Goal: Task Accomplishment & Management: Use online tool/utility

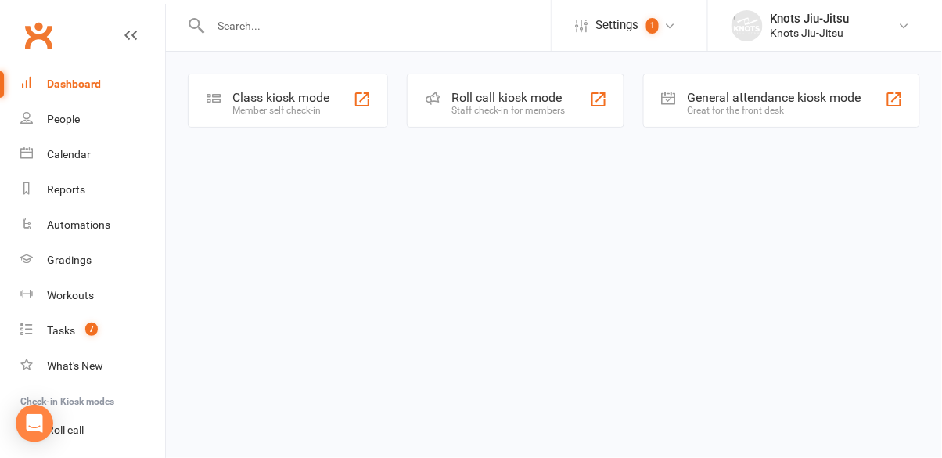
click at [321, 117] on div "Class kiosk mode Member self check-in" at bounding box center [288, 101] width 200 height 54
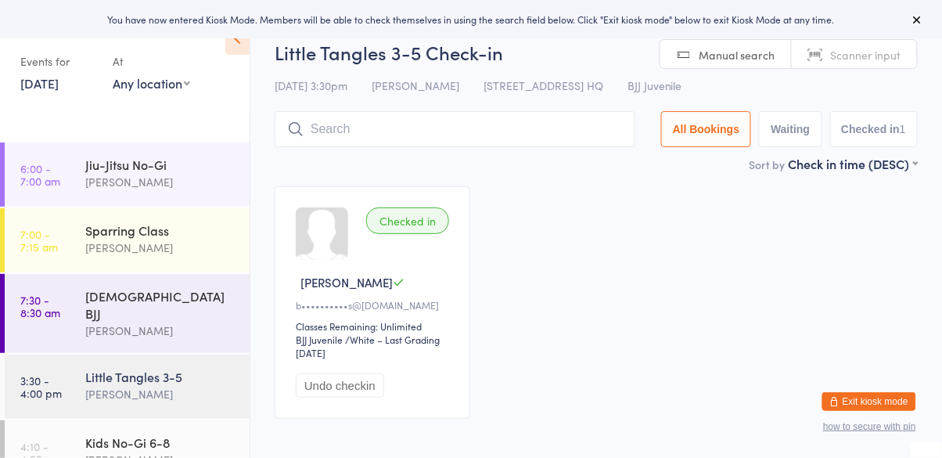
click at [159, 385] on div "[PERSON_NAME]" at bounding box center [160, 394] width 151 height 18
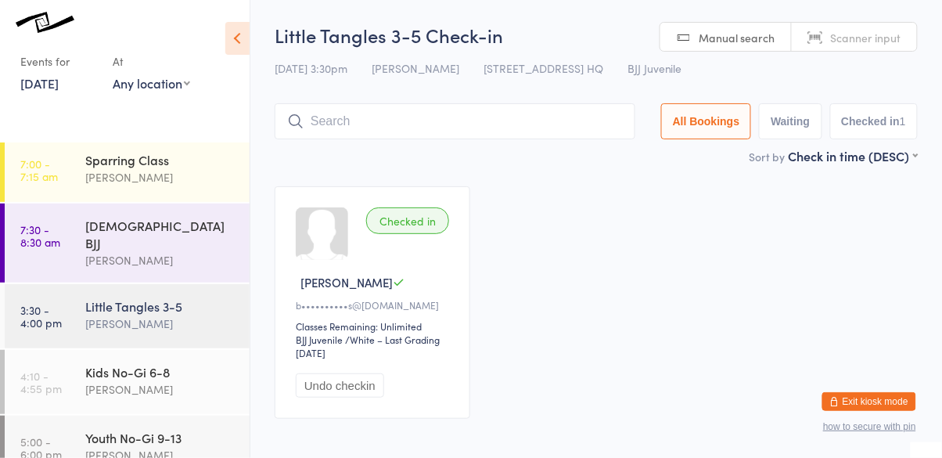
scroll to position [175, 0]
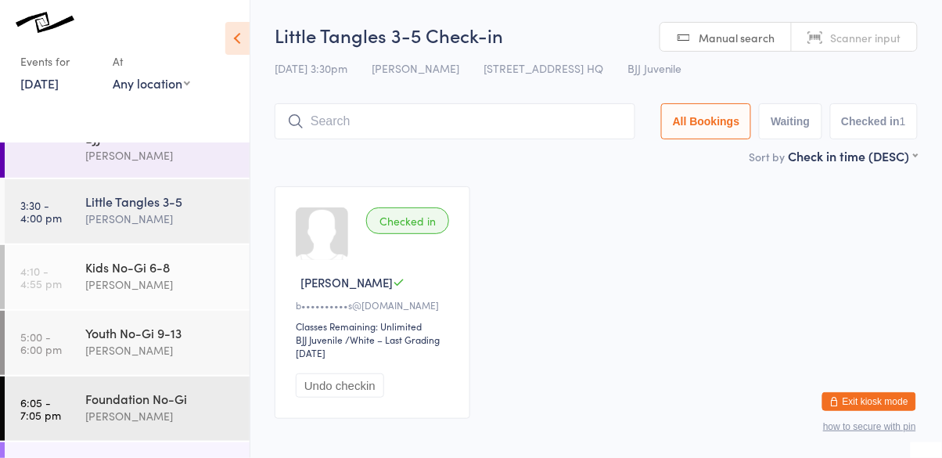
click at [165, 210] on div "[PERSON_NAME]" at bounding box center [160, 219] width 151 height 18
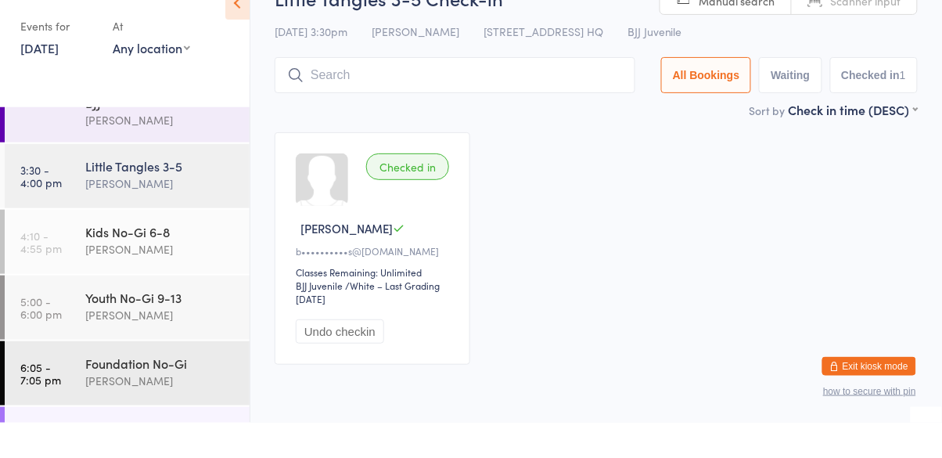
click at [438, 110] on input "search" at bounding box center [455, 110] width 361 height 36
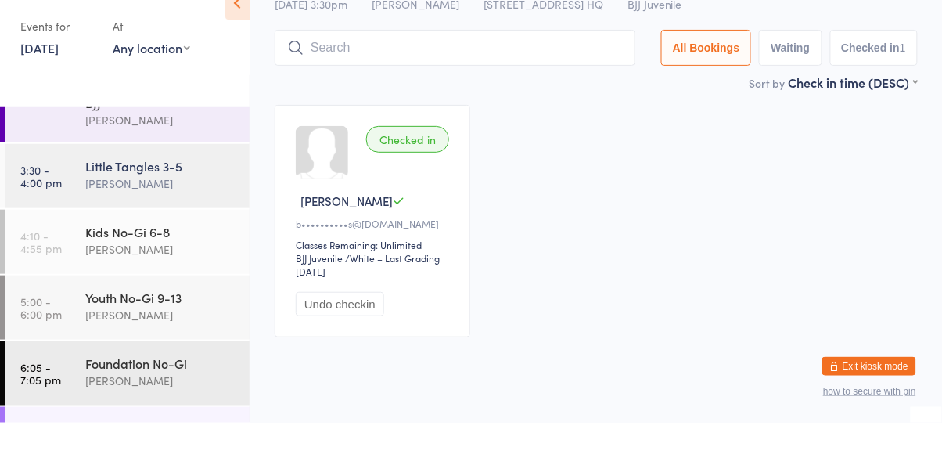
scroll to position [71, 0]
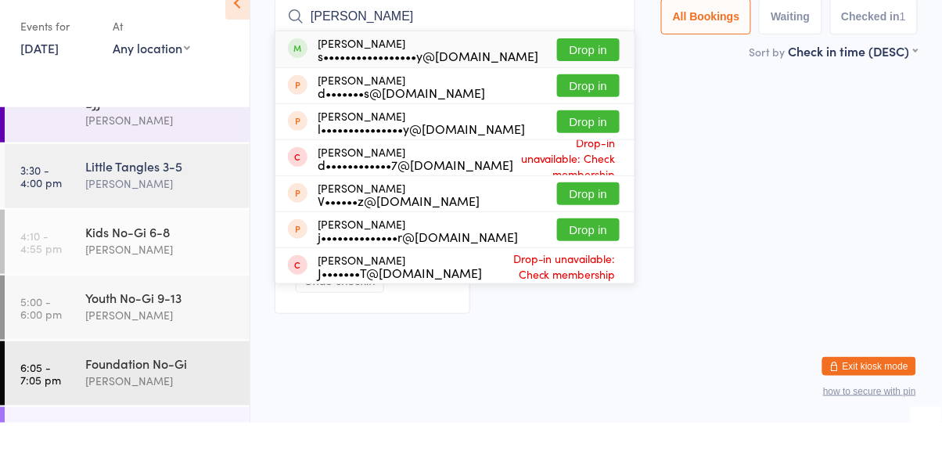
type input "[PERSON_NAME]"
click at [460, 84] on div "s•••••••••••••••••y@[DOMAIN_NAME]" at bounding box center [428, 90] width 221 height 13
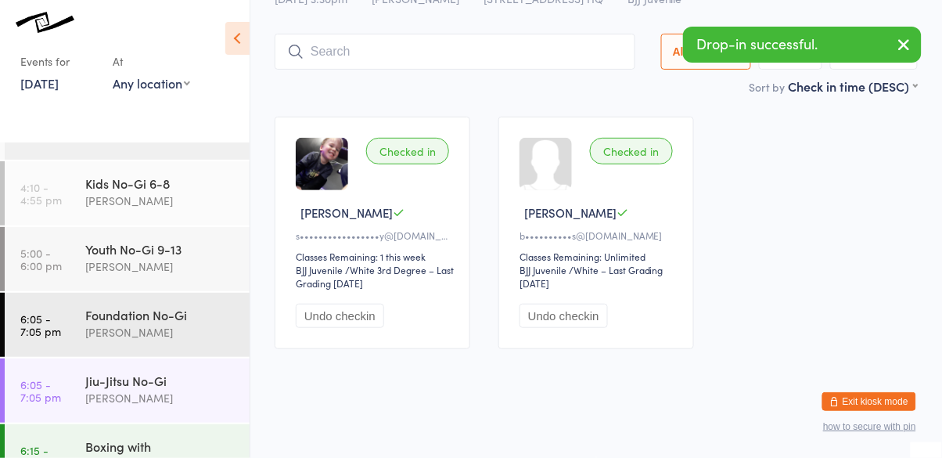
scroll to position [260, 0]
click at [192, 191] on div "[PERSON_NAME]" at bounding box center [160, 200] width 151 height 18
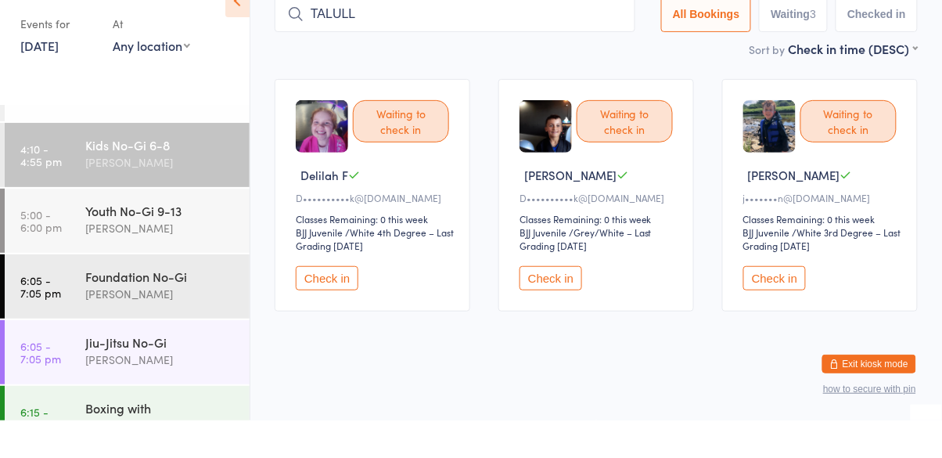
scroll to position [71, 0]
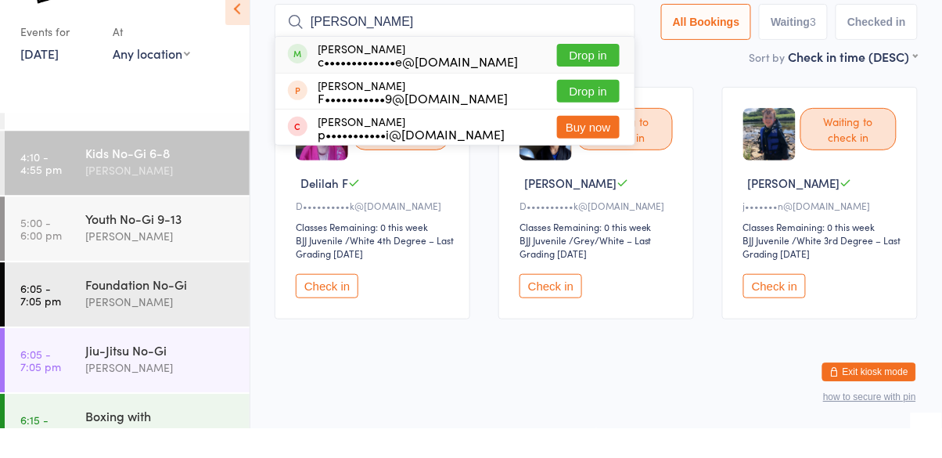
type input "[PERSON_NAME]"
click at [471, 84] on div "c•••••••••••••e@[DOMAIN_NAME]" at bounding box center [418, 90] width 200 height 13
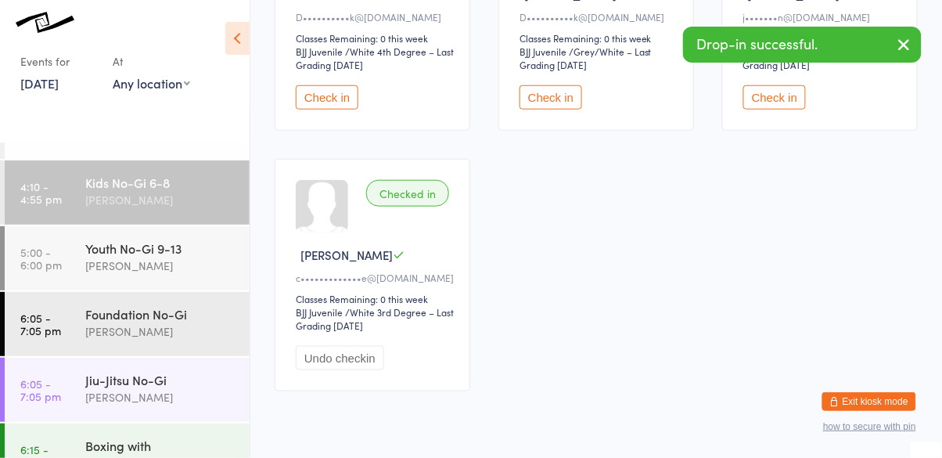
scroll to position [0, 0]
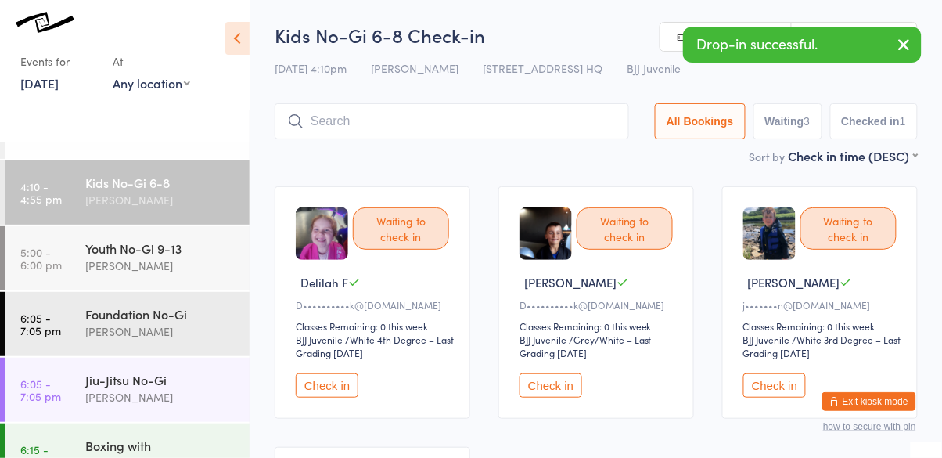
click at [594, 123] on input "search" at bounding box center [452, 121] width 354 height 36
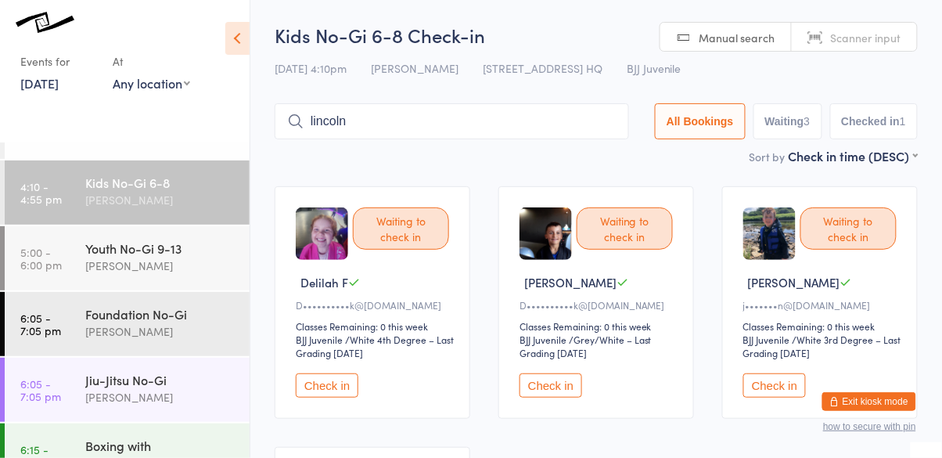
type input "lincoln"
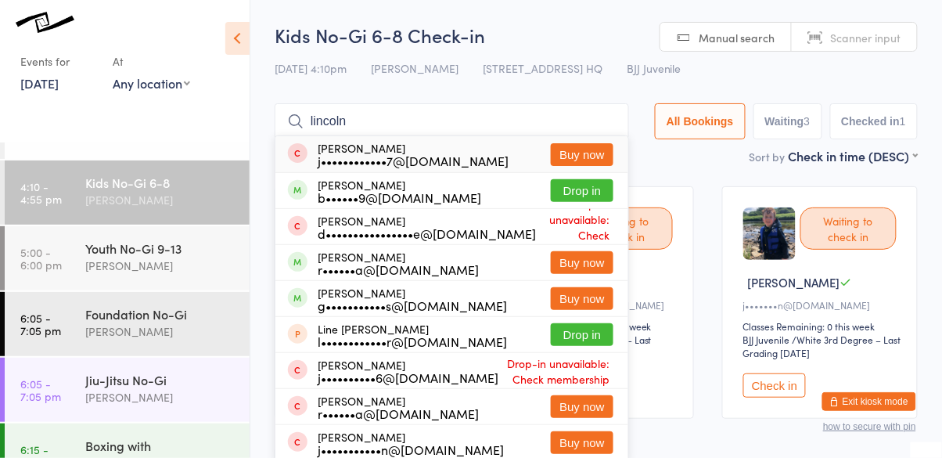
click at [459, 197] on div "[PERSON_NAME] b••••••9@[DOMAIN_NAME] Drop in" at bounding box center [451, 190] width 353 height 35
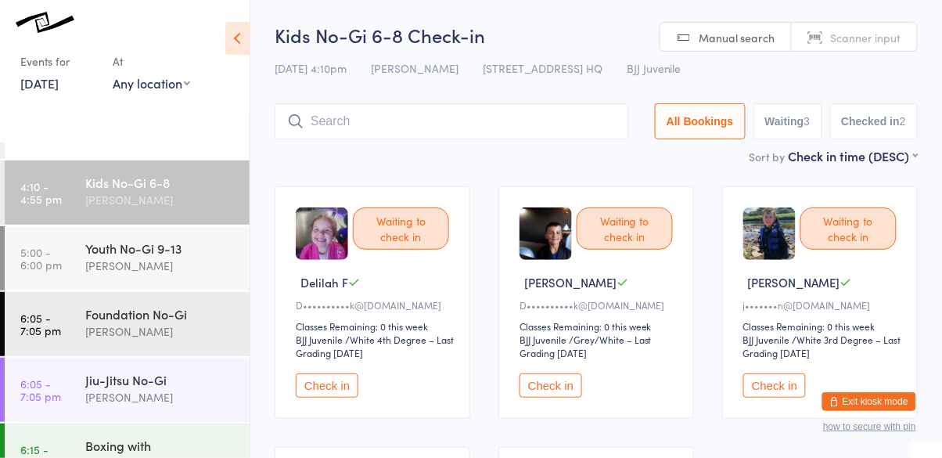
click at [780, 393] on button "Check in" at bounding box center [774, 385] width 63 height 24
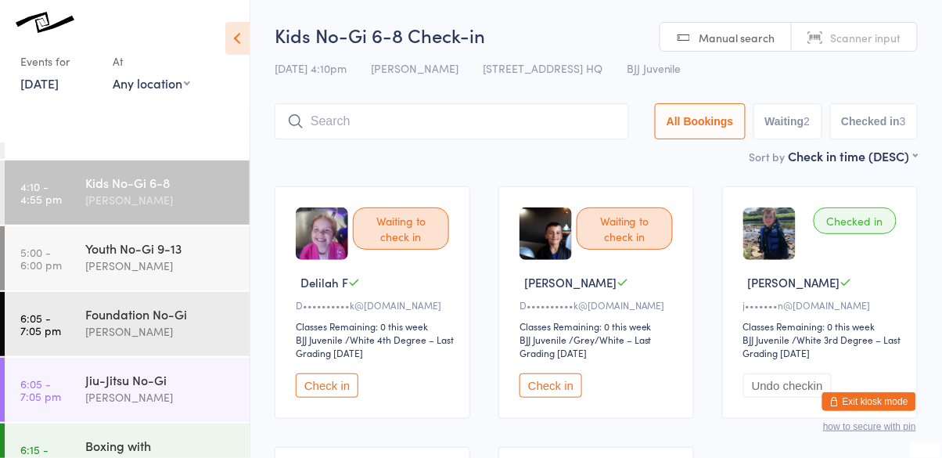
click at [478, 137] on input "search" at bounding box center [452, 121] width 354 height 36
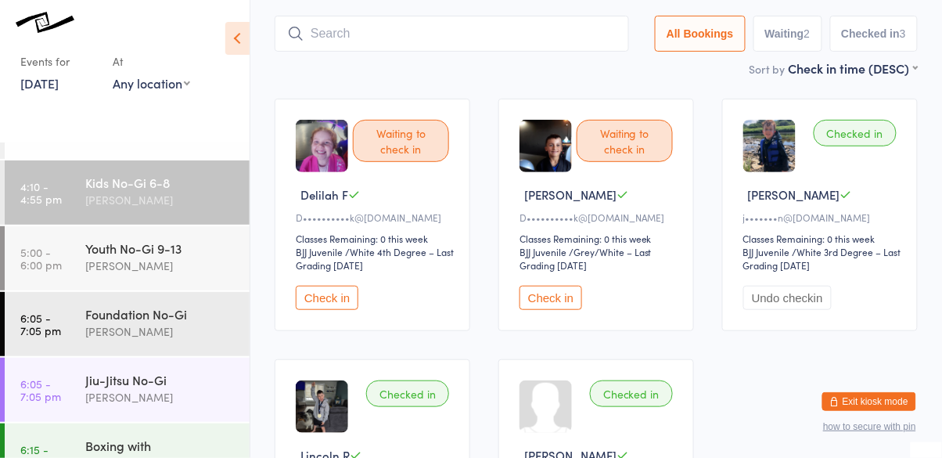
scroll to position [104, 0]
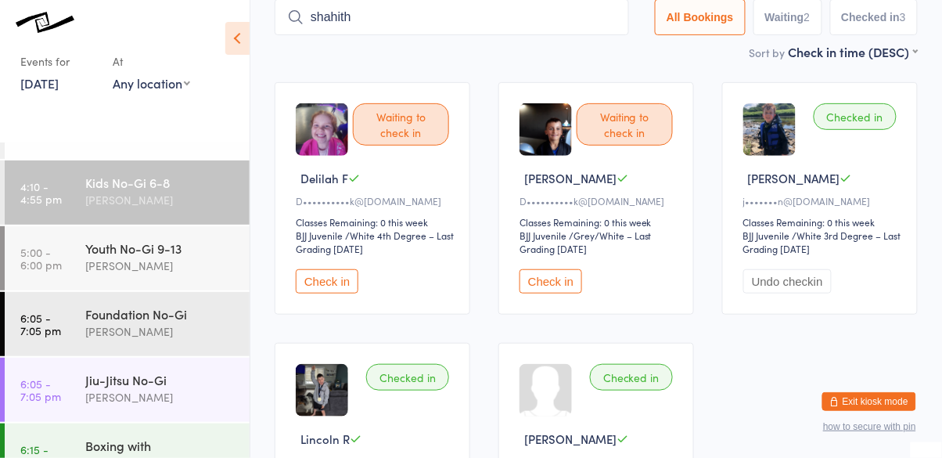
type input "shahith"
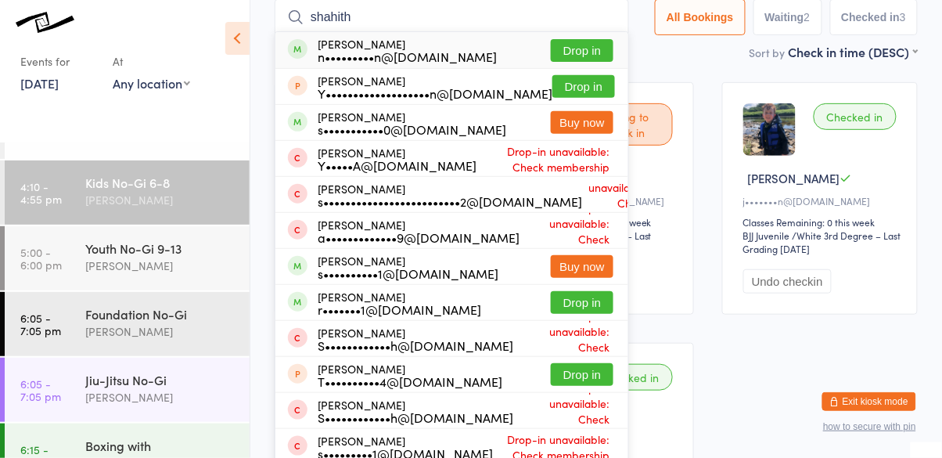
click at [595, 56] on button "Drop in" at bounding box center [582, 50] width 63 height 23
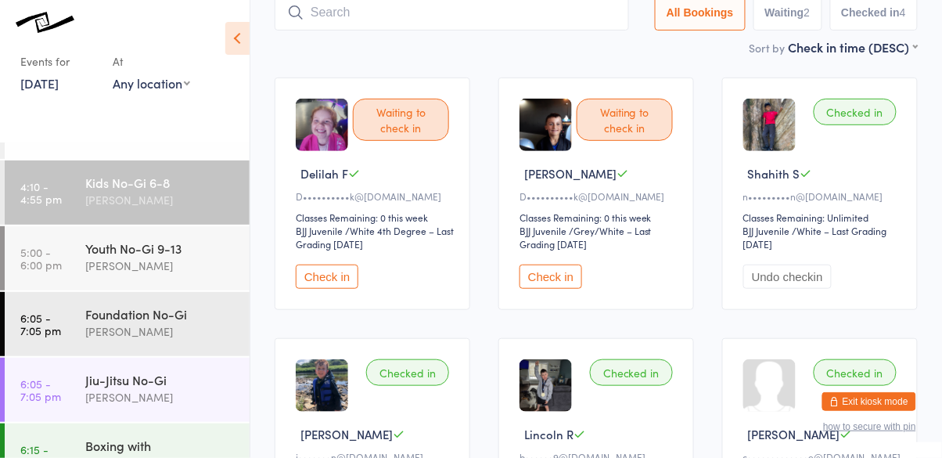
scroll to position [120, 0]
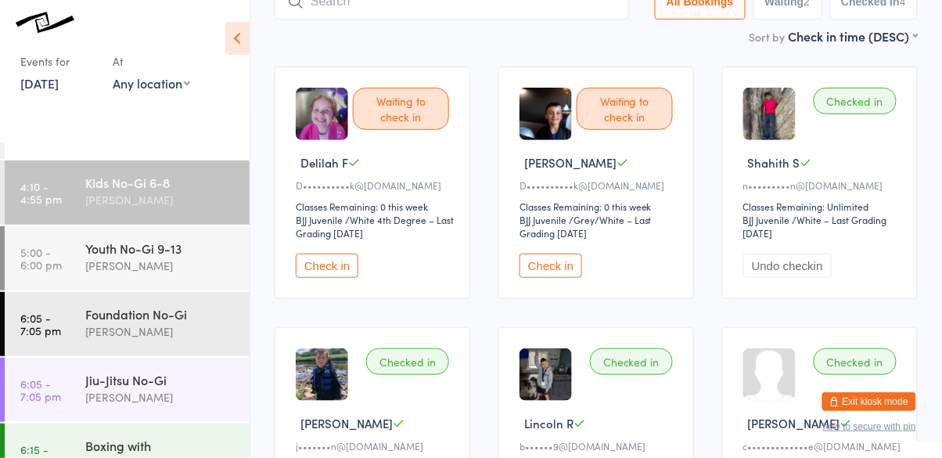
click at [555, 267] on button "Check in" at bounding box center [550, 265] width 63 height 24
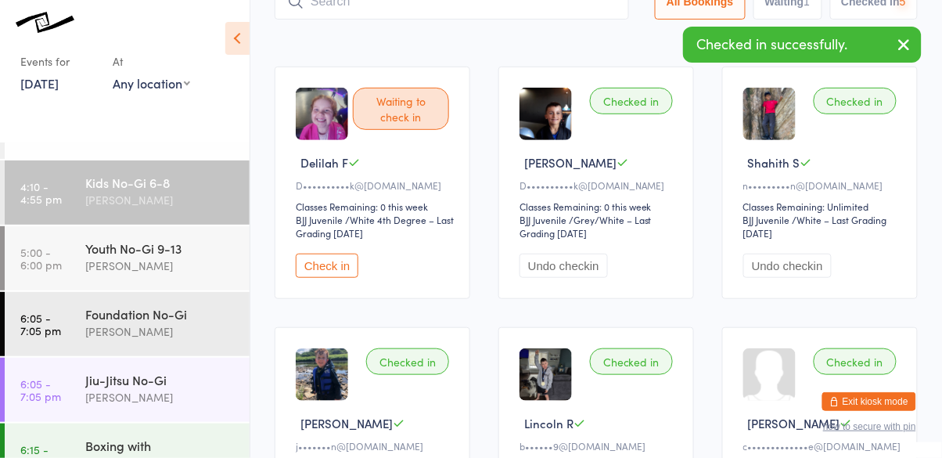
click at [317, 264] on button "Check in" at bounding box center [327, 265] width 63 height 24
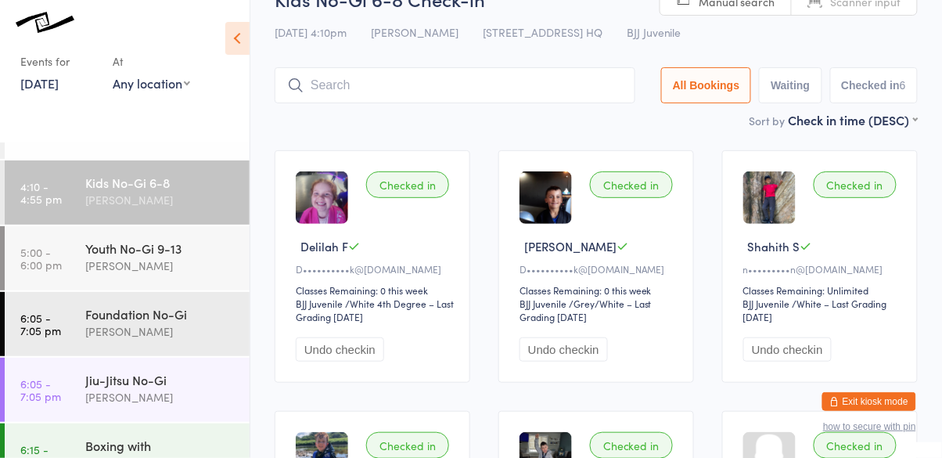
click at [410, 102] on input "search" at bounding box center [455, 85] width 361 height 36
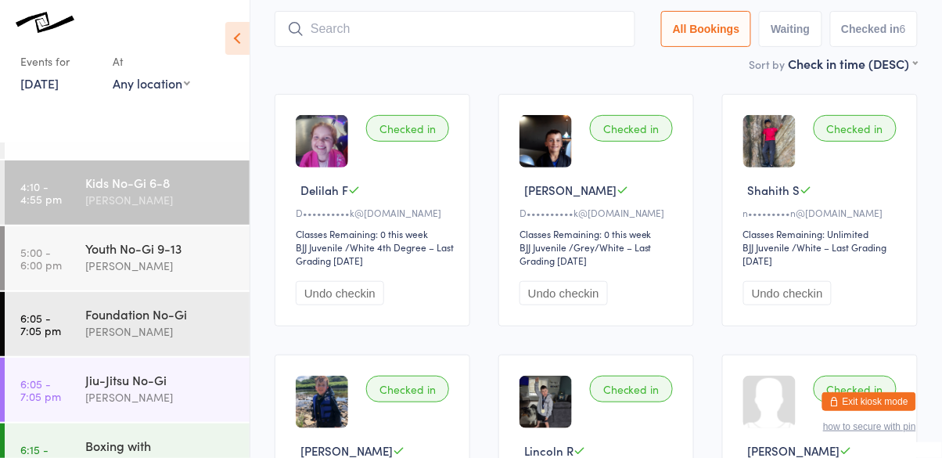
scroll to position [103, 0]
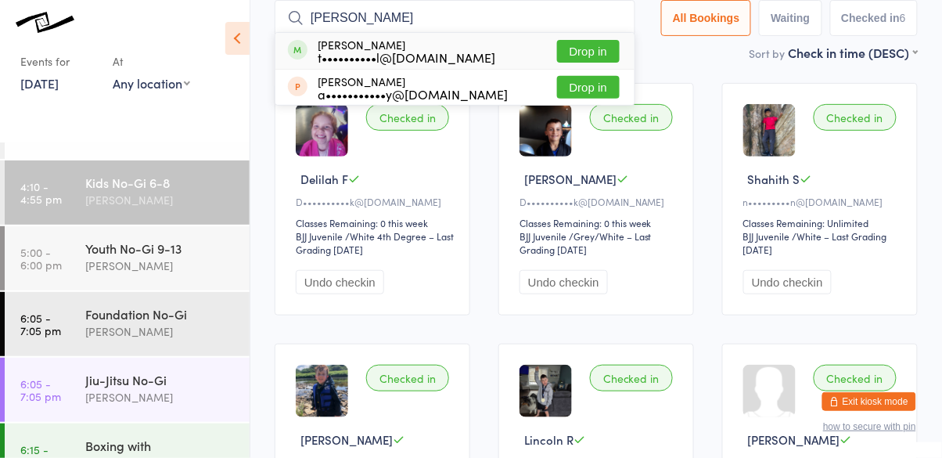
type input "[PERSON_NAME]"
click at [613, 47] on button "Drop in" at bounding box center [588, 51] width 63 height 23
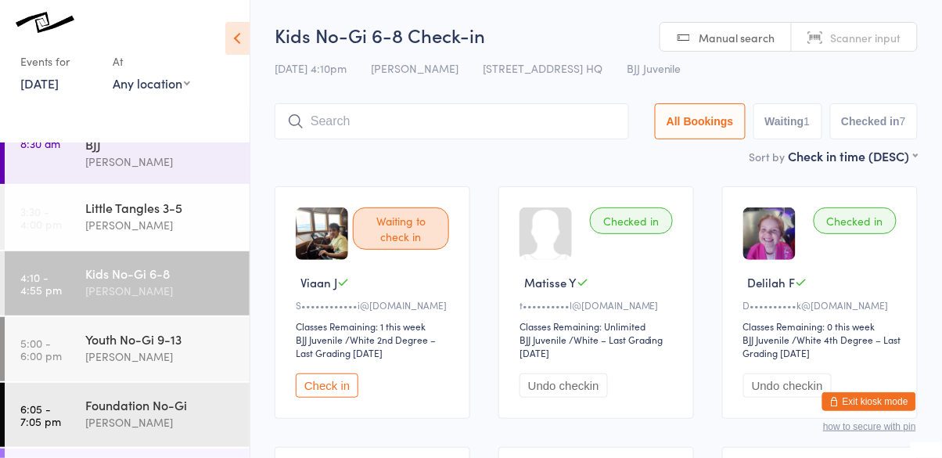
scroll to position [0, 0]
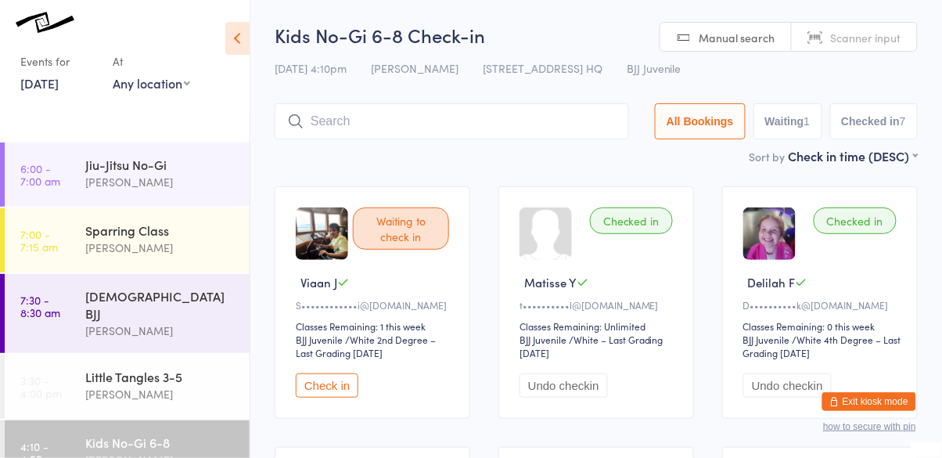
click at [337, 383] on button "Check in" at bounding box center [327, 385] width 63 height 24
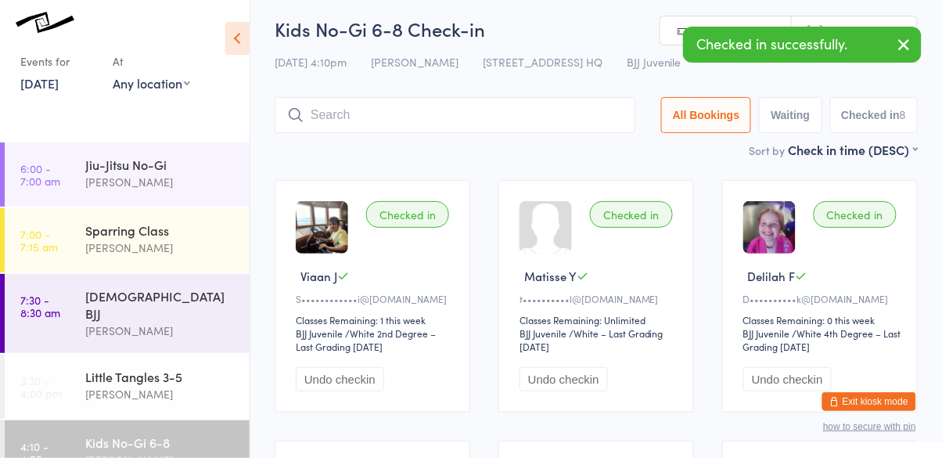
scroll to position [18, 0]
